Goal: Task Accomplishment & Management: Use online tool/utility

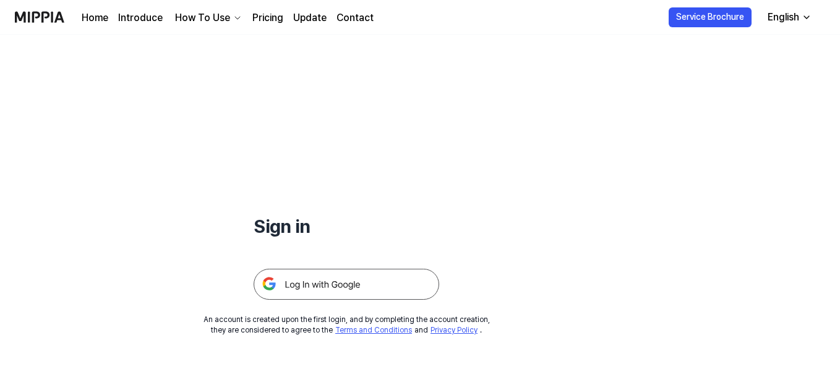
click at [311, 289] on img at bounding box center [347, 283] width 186 height 31
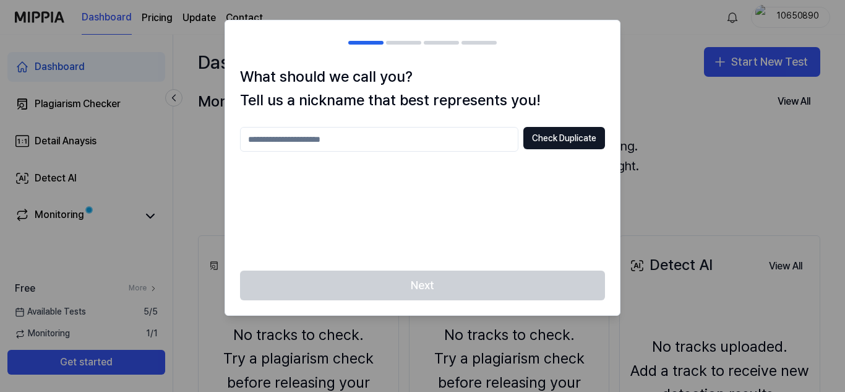
click at [375, 137] on input "text" at bounding box center [379, 139] width 278 height 25
type input "******"
click at [558, 139] on button "Check Duplicate" at bounding box center [564, 138] width 82 height 22
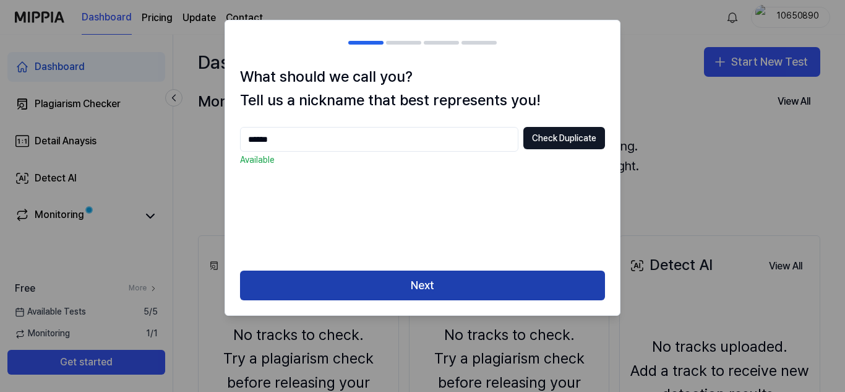
click at [437, 289] on button "Next" at bounding box center [422, 285] width 365 height 30
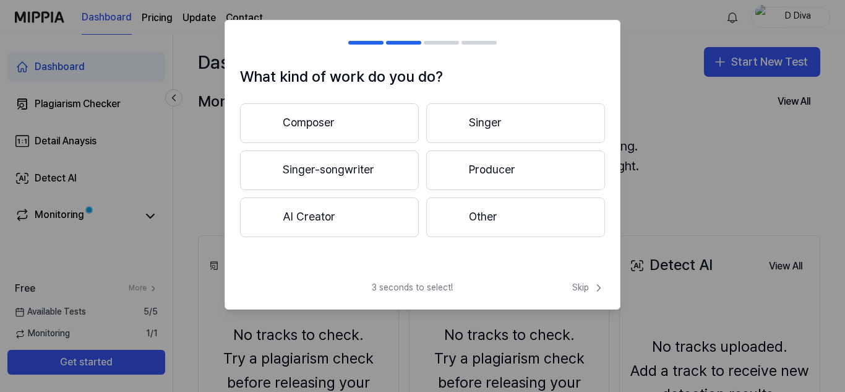
click at [361, 225] on button "AI Creator" at bounding box center [329, 217] width 179 height 40
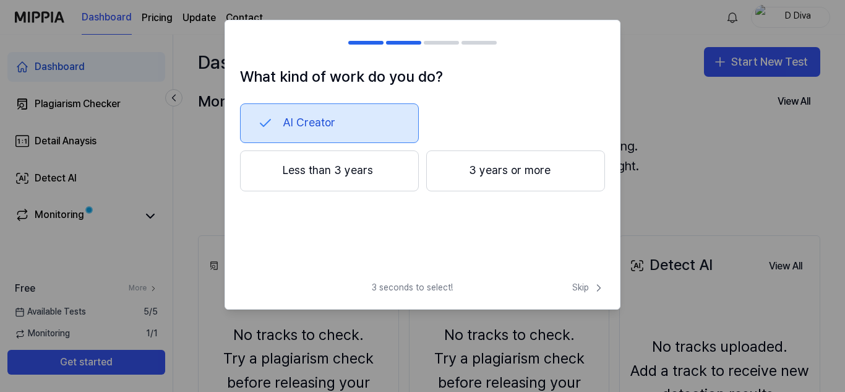
click at [350, 176] on button "Less than 3 years" at bounding box center [329, 170] width 179 height 41
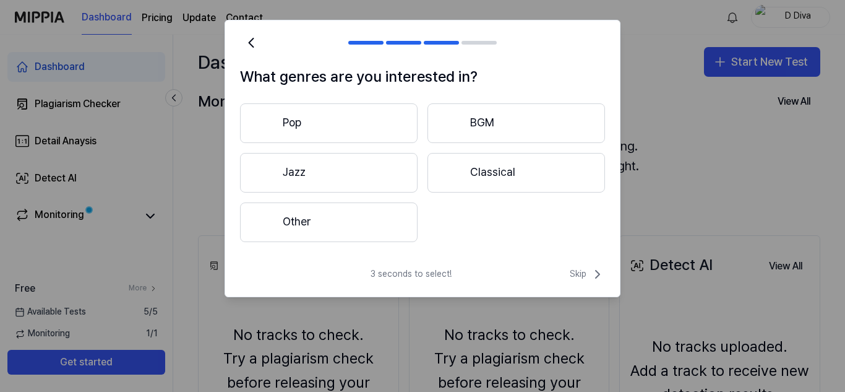
click at [351, 232] on button "Other" at bounding box center [329, 222] width 178 height 40
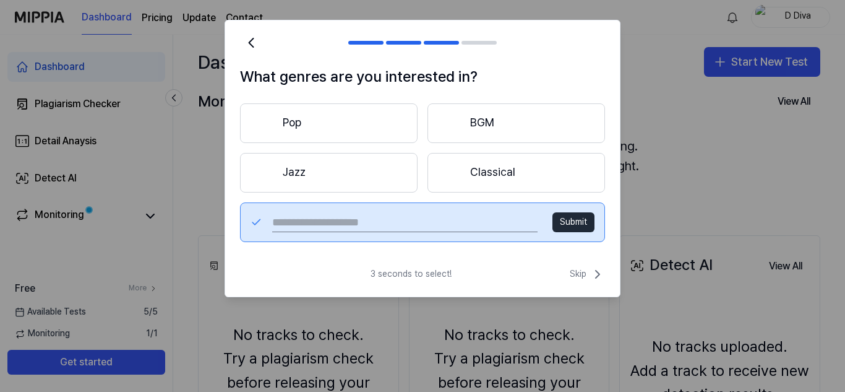
click at [577, 223] on button "Submit" at bounding box center [573, 222] width 42 height 20
click at [567, 222] on button "Submit" at bounding box center [573, 222] width 42 height 20
click at [398, 221] on input "text" at bounding box center [404, 222] width 265 height 20
type input "**********"
click at [572, 215] on button "Submit" at bounding box center [573, 222] width 42 height 20
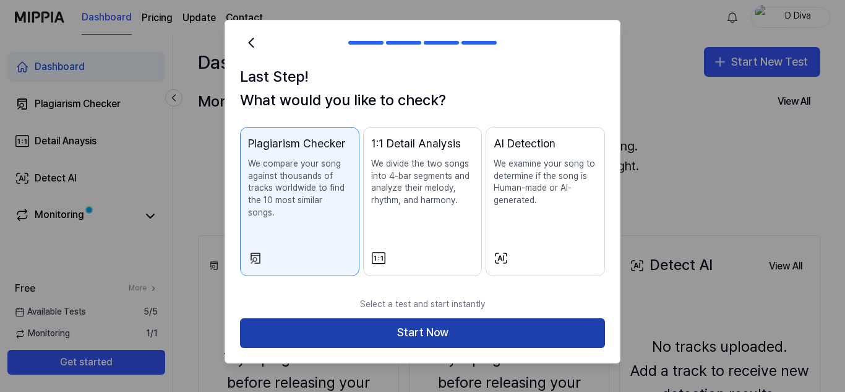
click at [436, 326] on button "Start Now" at bounding box center [422, 333] width 365 height 30
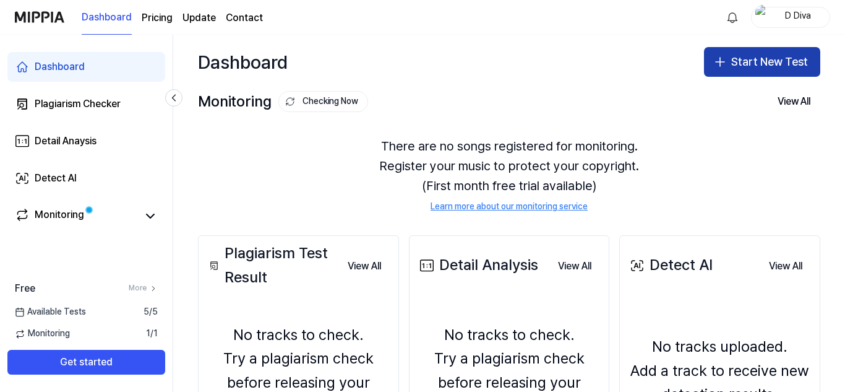
click at [747, 65] on button "Start New Test" at bounding box center [762, 62] width 116 height 30
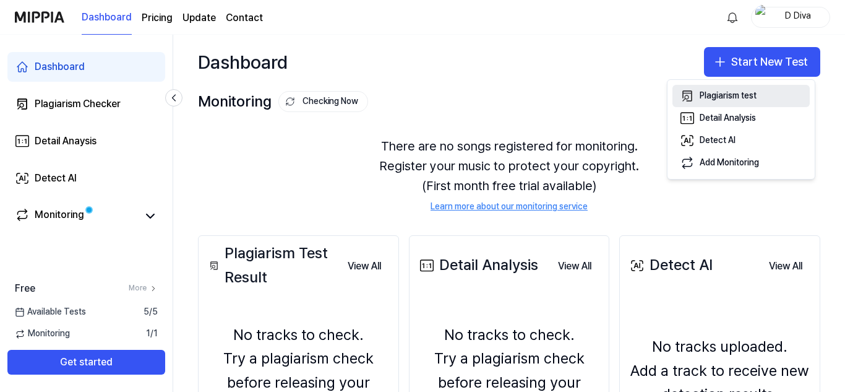
click at [754, 97] on div "Plagiarism test" at bounding box center [728, 96] width 57 height 12
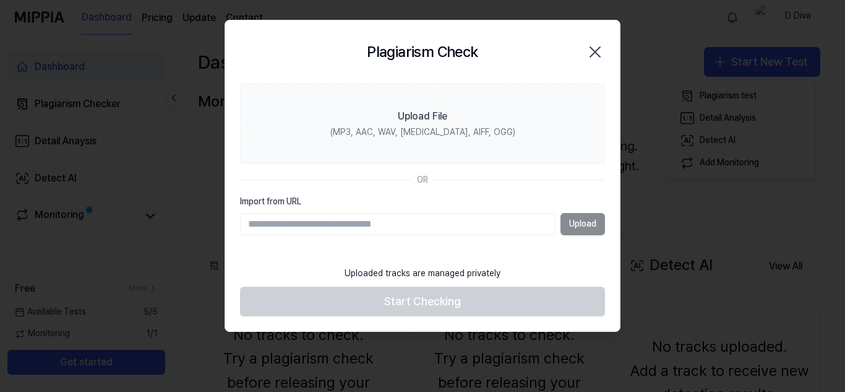
click at [369, 226] on input "Import from URL" at bounding box center [398, 224] width 316 height 22
click at [359, 197] on label "Import from URL" at bounding box center [422, 201] width 365 height 12
click at [359, 213] on input "Import from URL" at bounding box center [398, 224] width 316 height 22
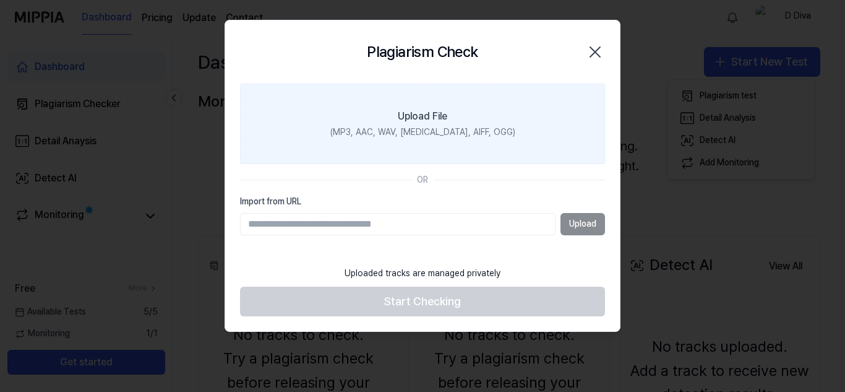
click at [387, 135] on div "(MP3, AAC, WAV, FLAC, AIFF, OGG)" at bounding box center [422, 132] width 185 height 12
click at [0, 0] on input "Upload File (MP3, AAC, WAV, FLAC, AIFF, OGG)" at bounding box center [0, 0] width 0 height 0
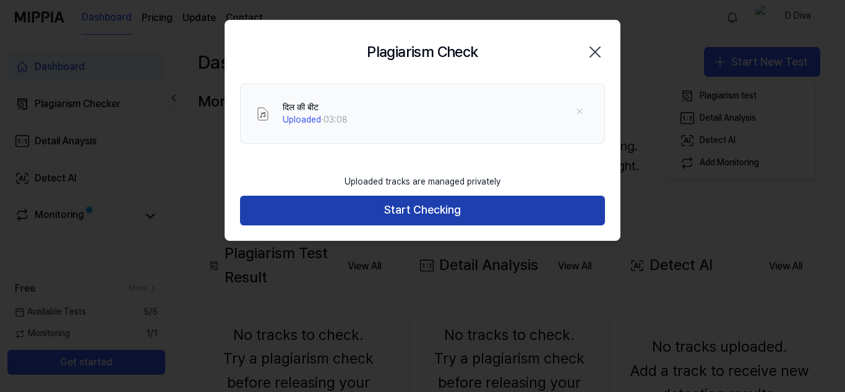
click at [436, 211] on button "Start Checking" at bounding box center [422, 210] width 365 height 30
